Goal: Task Accomplishment & Management: Complete application form

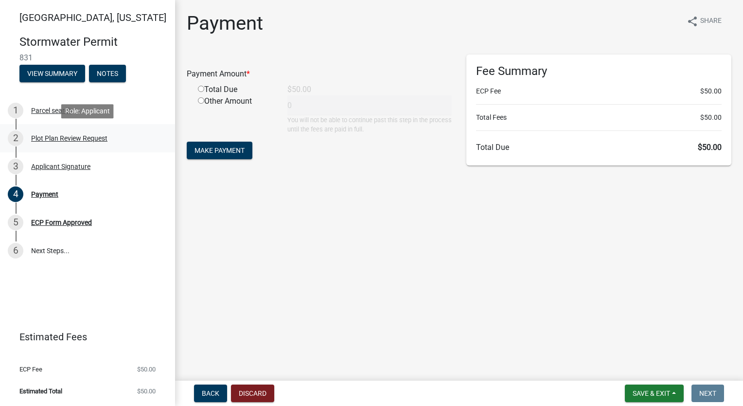
click at [69, 137] on div "Plot Plan Review Request" at bounding box center [69, 138] width 76 height 7
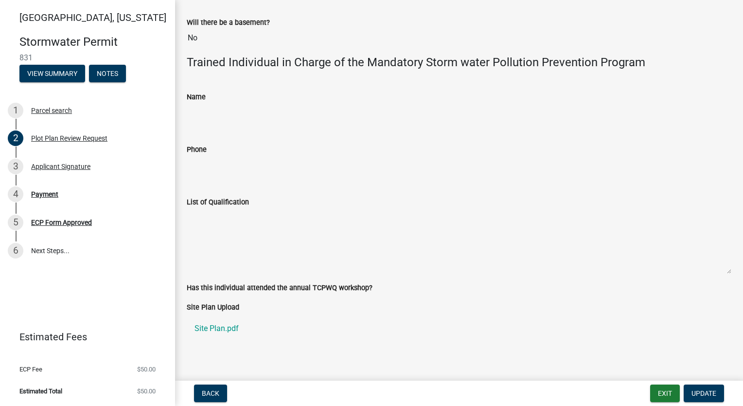
scroll to position [483, 0]
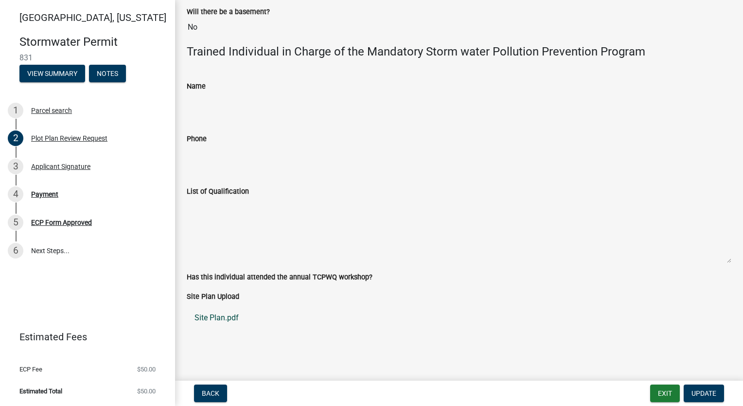
click at [219, 317] on link "Site Plan.pdf" at bounding box center [459, 317] width 545 height 23
click at [55, 196] on div "Payment" at bounding box center [44, 194] width 27 height 7
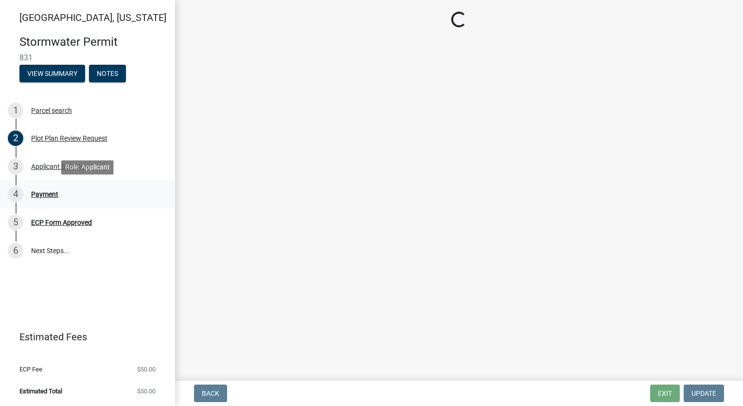
scroll to position [0, 0]
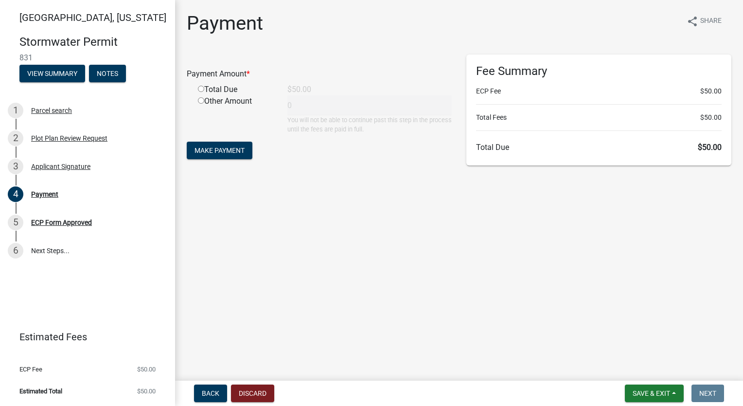
click at [200, 87] on input "radio" at bounding box center [201, 89] width 6 height 6
radio input "true"
type input "50"
click at [217, 148] on span "Make Payment" at bounding box center [220, 150] width 50 height 8
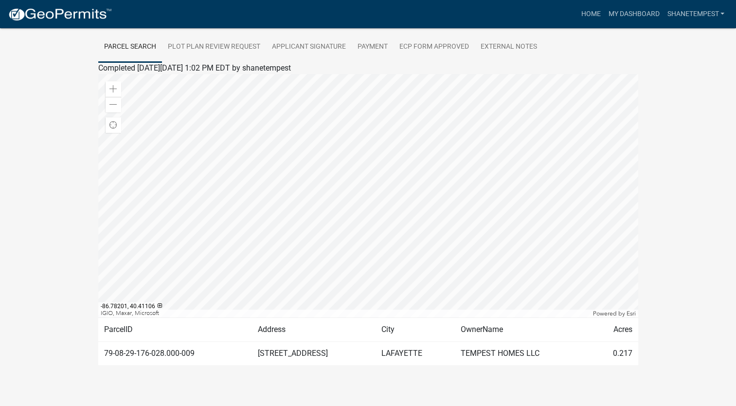
scroll to position [188, 0]
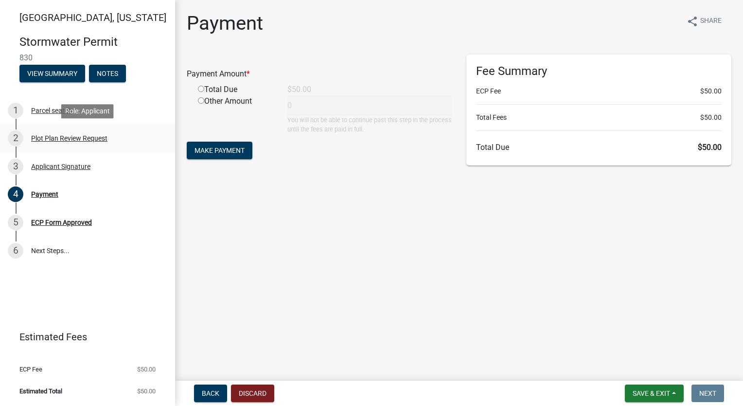
click at [61, 135] on div "Plot Plan Review Request" at bounding box center [69, 138] width 76 height 7
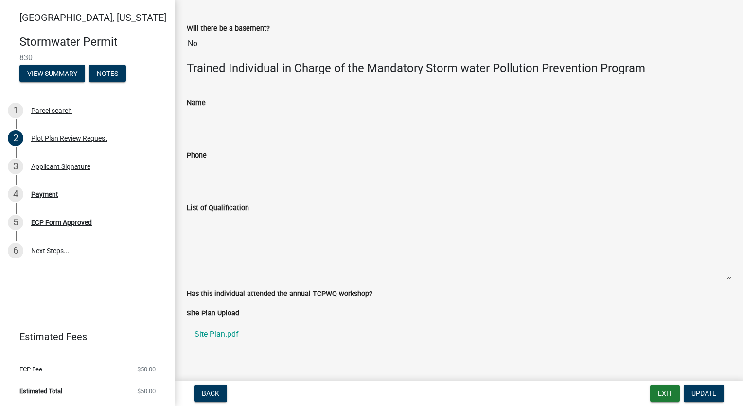
scroll to position [483, 0]
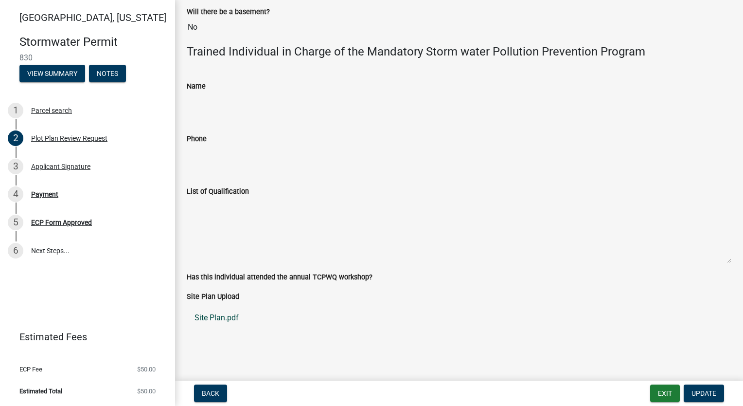
click at [212, 312] on link "Site Plan.pdf" at bounding box center [459, 317] width 545 height 23
click at [48, 192] on div "Payment" at bounding box center [44, 194] width 27 height 7
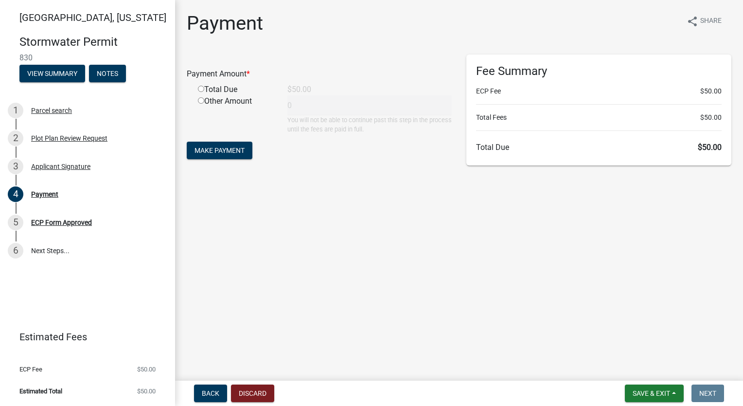
click at [200, 85] on div "Total Due" at bounding box center [236, 90] width 90 height 12
click at [201, 89] on input "radio" at bounding box center [201, 89] width 6 height 6
radio input "true"
type input "50"
click at [209, 149] on span "Make Payment" at bounding box center [220, 150] width 50 height 8
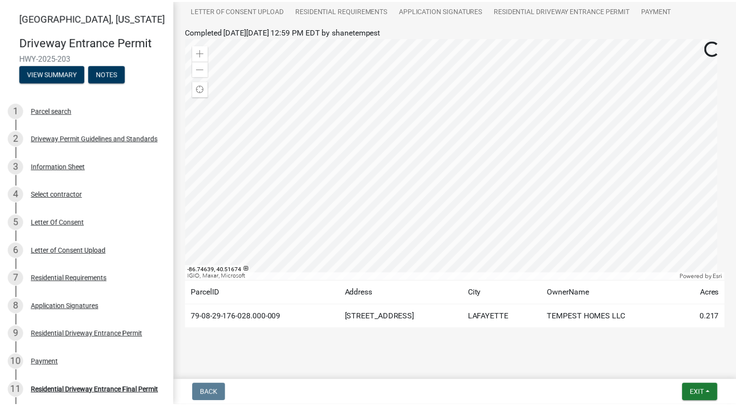
scroll to position [119, 0]
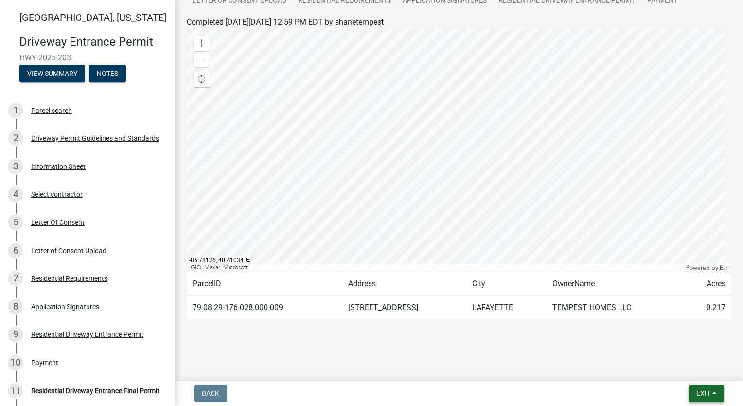
click at [695, 396] on button "Exit" at bounding box center [707, 393] width 36 height 18
click at [686, 361] on button "Save & Exit" at bounding box center [686, 367] width 78 height 23
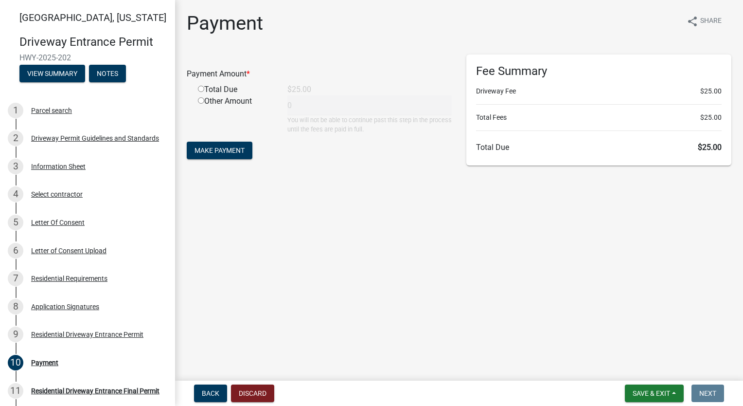
click at [200, 87] on input "radio" at bounding box center [201, 89] width 6 height 6
radio input "true"
type input "25"
click at [221, 152] on span "Make Payment" at bounding box center [220, 150] width 50 height 8
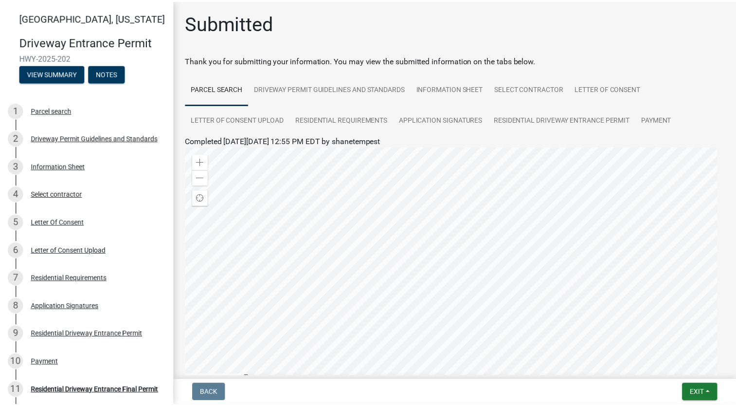
scroll to position [119, 0]
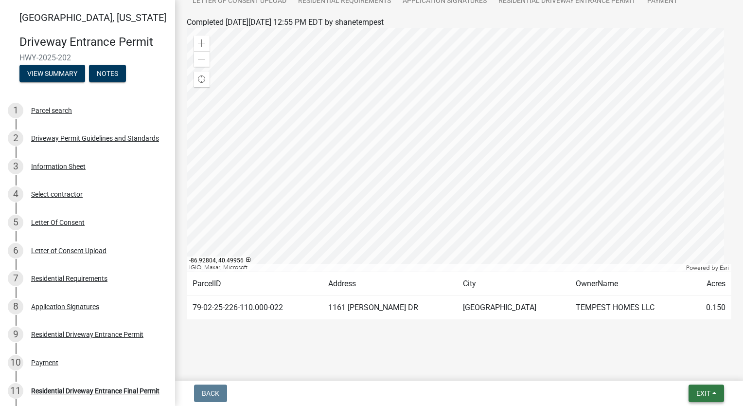
click at [708, 395] on span "Exit" at bounding box center [704, 393] width 14 height 8
click at [691, 366] on button "Save & Exit" at bounding box center [686, 367] width 78 height 23
